Goal: Task Accomplishment & Management: Use online tool/utility

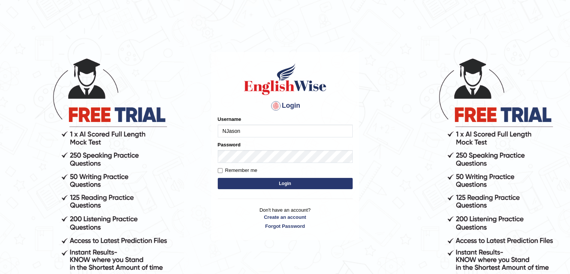
type input "NJason"
click at [243, 186] on button "Login" at bounding box center [285, 183] width 135 height 11
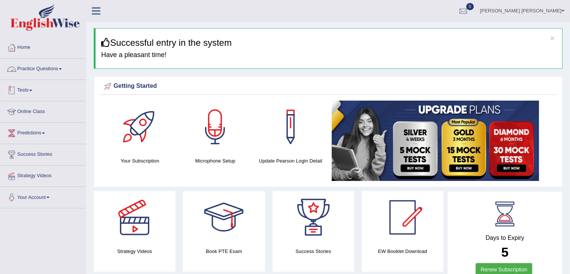
click at [36, 86] on link "Tests" at bounding box center [43, 89] width 86 height 19
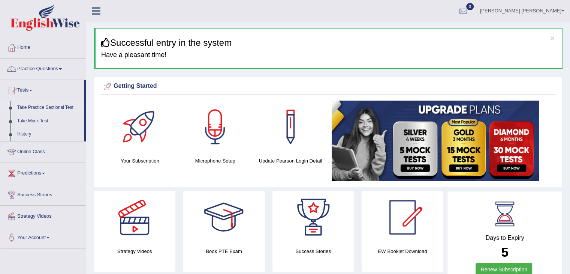
click at [50, 106] on link "Take Practice Sectional Test" at bounding box center [49, 108] width 70 height 14
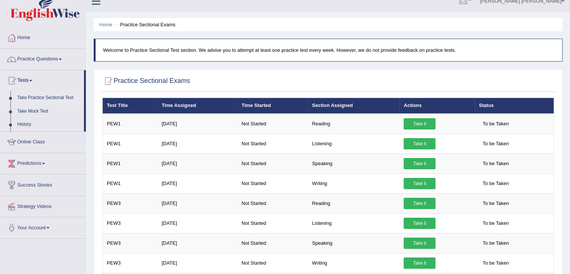
scroll to position [9, 0]
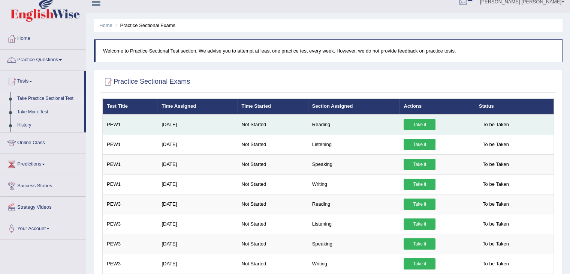
click at [423, 122] on link "Take it" at bounding box center [420, 124] width 32 height 11
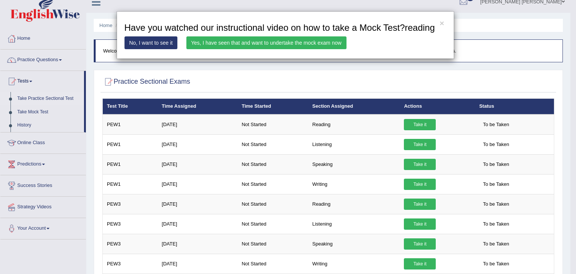
click at [162, 42] on link "No, I want to see it" at bounding box center [151, 42] width 53 height 13
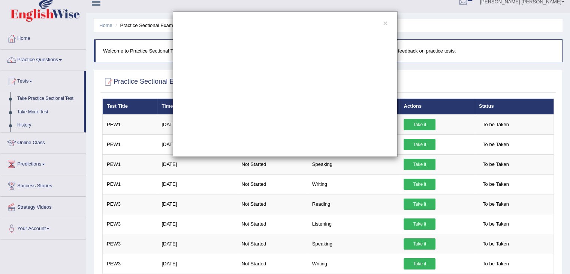
scroll to position [0, 0]
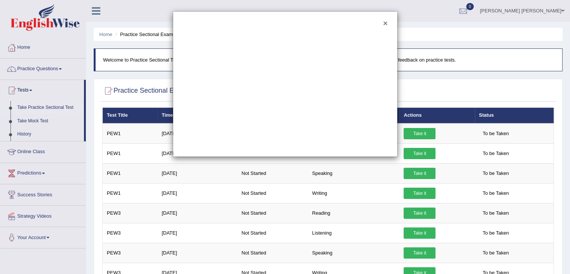
click at [383, 22] on button "×" at bounding box center [385, 23] width 5 height 8
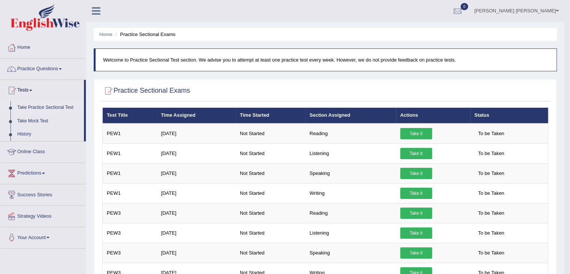
click at [60, 10] on img at bounding box center [45, 17] width 69 height 27
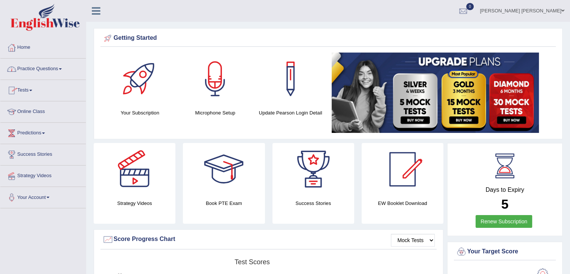
click at [52, 68] on link "Practice Questions" at bounding box center [43, 68] width 86 height 19
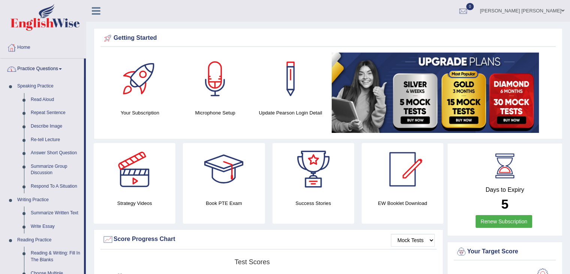
click at [45, 65] on link "Practice Questions" at bounding box center [42, 68] width 84 height 19
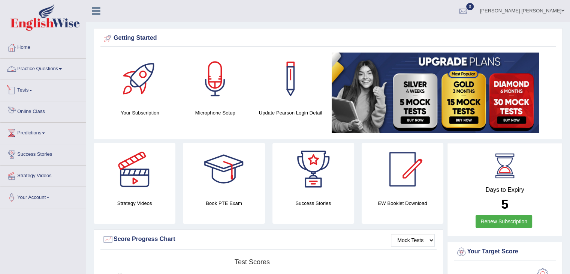
click at [42, 87] on link "Tests" at bounding box center [43, 89] width 86 height 19
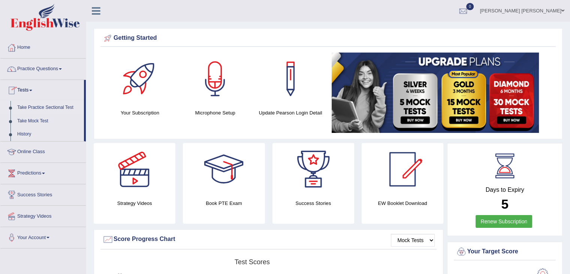
click at [56, 106] on link "Take Practice Sectional Test" at bounding box center [49, 108] width 70 height 14
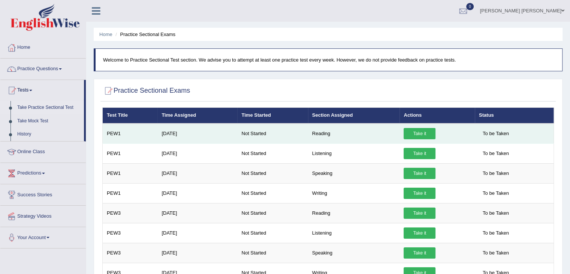
click at [429, 132] on link "Take it" at bounding box center [420, 133] width 32 height 11
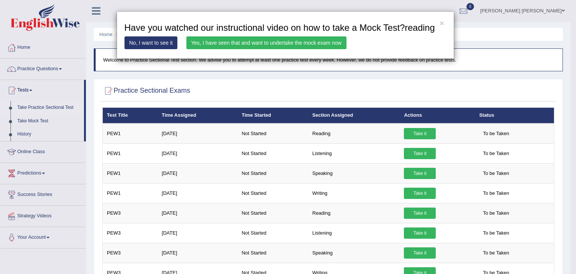
click at [152, 42] on link "No, I want to see it" at bounding box center [151, 42] width 53 height 13
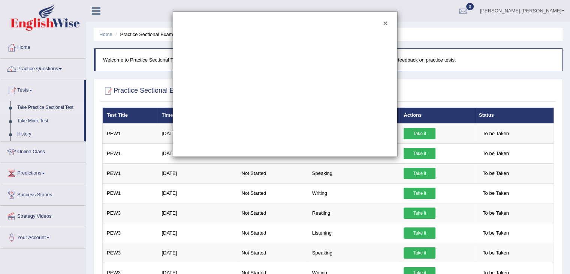
click at [384, 23] on button "×" at bounding box center [385, 23] width 5 height 8
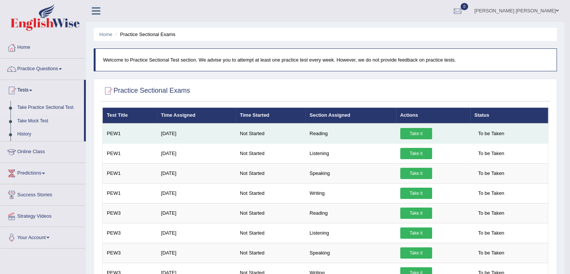
click at [428, 131] on link "Take it" at bounding box center [417, 133] width 32 height 11
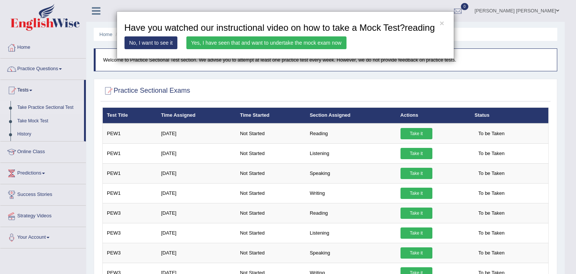
click at [290, 45] on link "Yes, I have seen that and want to undertake the mock exam now" at bounding box center [266, 42] width 160 height 13
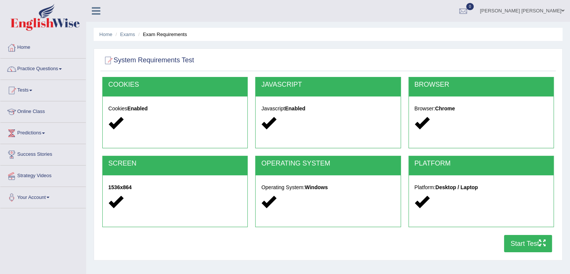
click at [527, 243] on button "Start Test" at bounding box center [528, 243] width 48 height 17
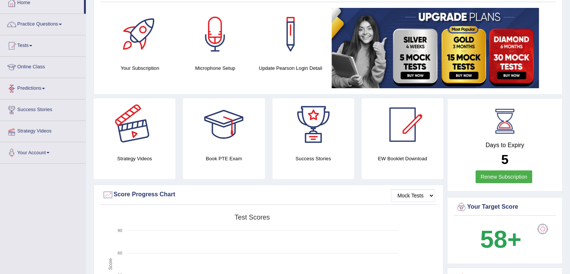
scroll to position [38, 0]
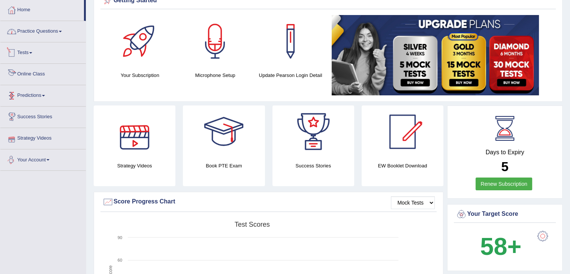
click at [44, 32] on link "Practice Questions" at bounding box center [43, 30] width 86 height 19
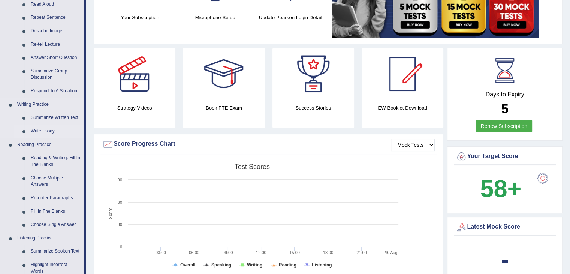
scroll to position [113, 0]
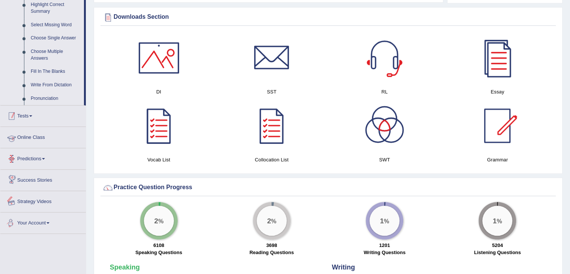
click at [30, 113] on link "Tests" at bounding box center [43, 114] width 86 height 19
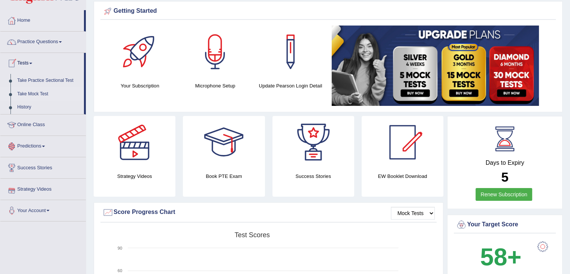
scroll to position [15, 0]
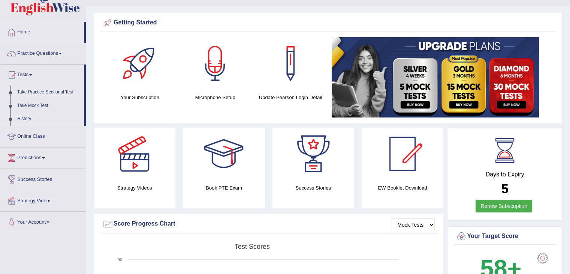
click at [54, 91] on link "Take Practice Sectional Test" at bounding box center [49, 93] width 70 height 14
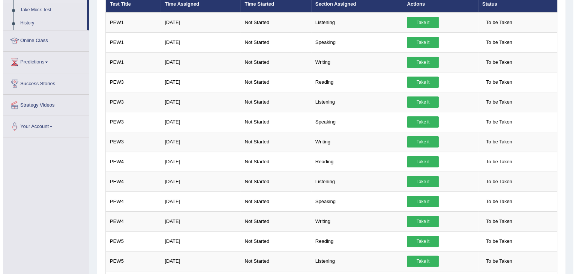
scroll to position [102, 0]
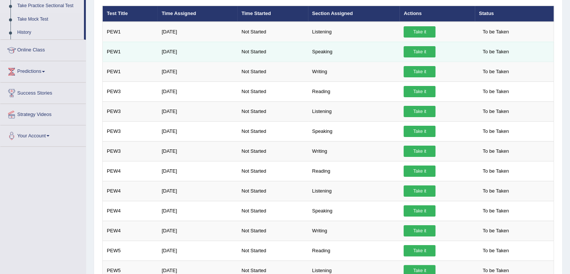
click at [414, 50] on link "Take it" at bounding box center [420, 51] width 32 height 11
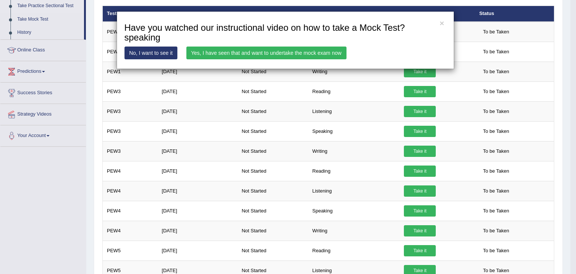
click at [289, 54] on link "Yes, I have seen that and want to undertake the mock exam now" at bounding box center [266, 53] width 160 height 13
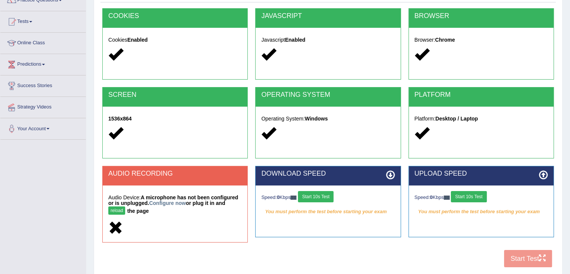
scroll to position [75, 0]
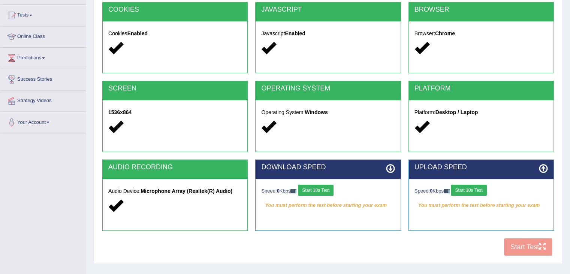
click at [323, 190] on button "Start 10s Test" at bounding box center [316, 190] width 36 height 11
click at [480, 191] on button "Start 10s Test" at bounding box center [469, 190] width 36 height 11
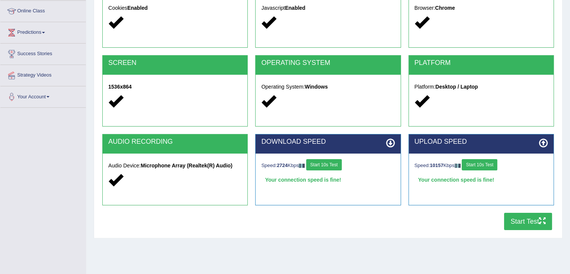
scroll to position [113, 0]
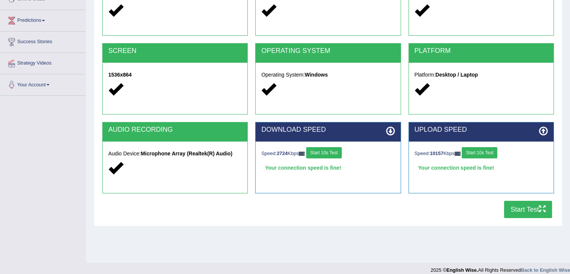
click at [545, 210] on icon "button" at bounding box center [542, 208] width 7 height 7
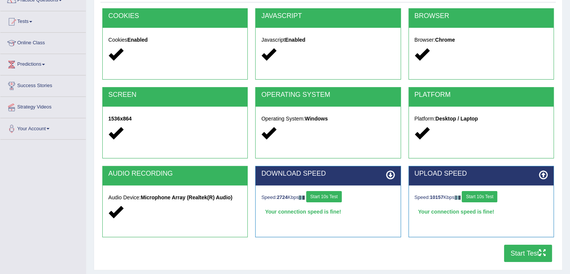
scroll to position [0, 0]
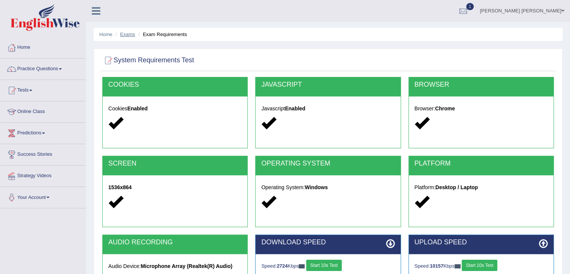
click at [126, 32] on link "Exams" at bounding box center [127, 35] width 15 height 6
